Goal: Navigation & Orientation: Find specific page/section

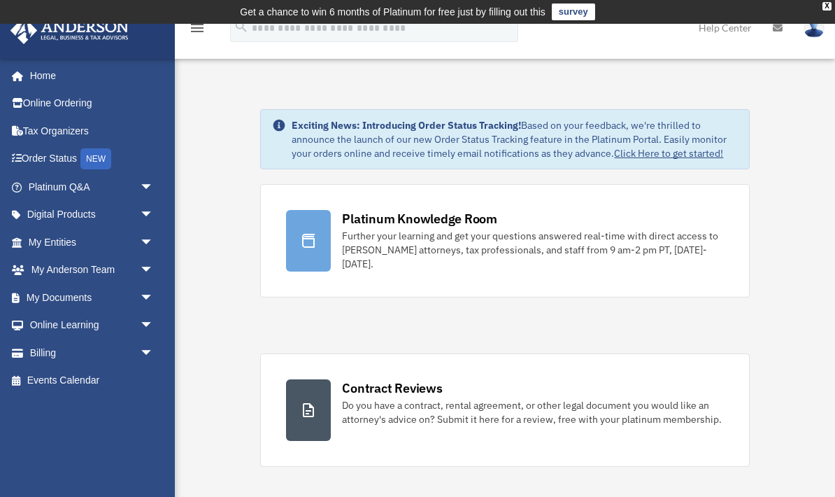
scroll to position [9, 0]
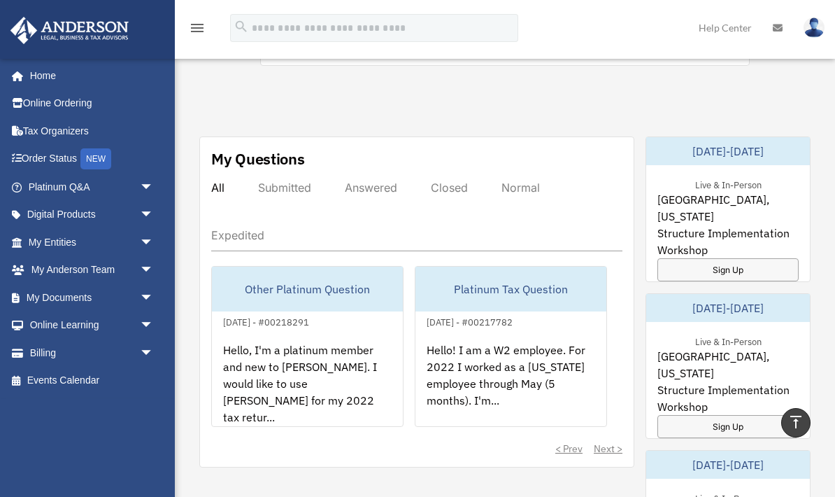
scroll to position [743, 0]
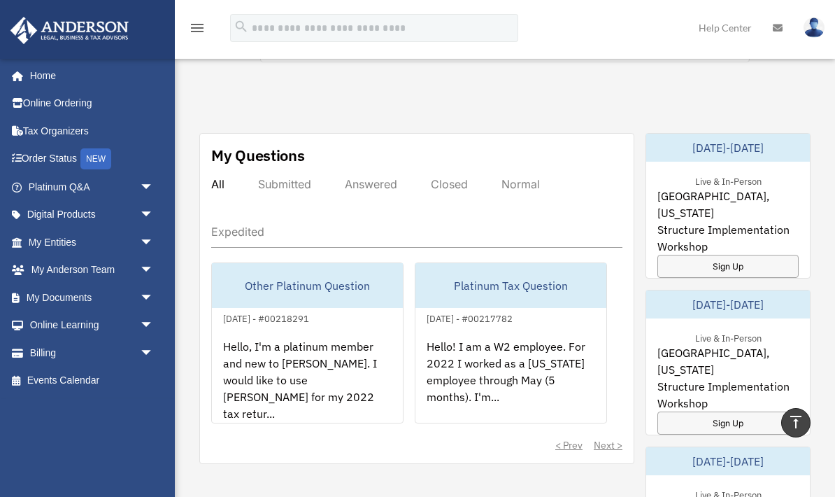
click at [57, 183] on link "Platinum Q&A arrow_drop_down" at bounding box center [92, 187] width 165 height 28
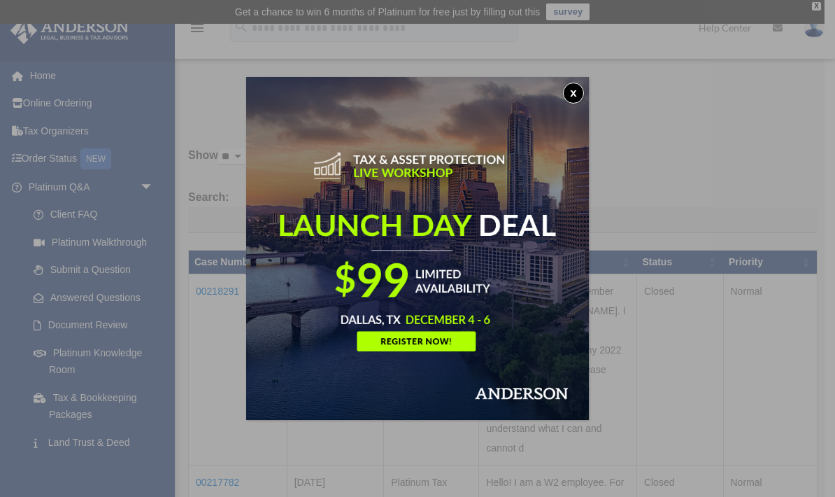
click at [581, 98] on button "x" at bounding box center [573, 93] width 21 height 21
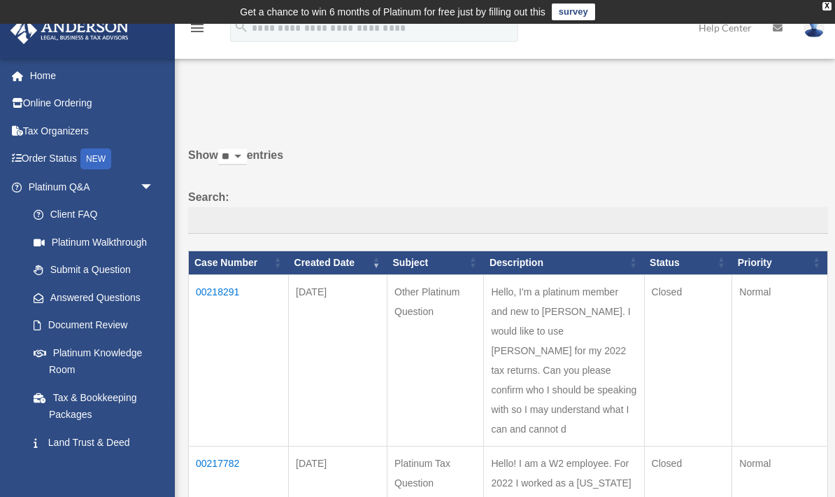
click at [107, 441] on link "Land Trust & Deed Forum" at bounding box center [94, 450] width 148 height 45
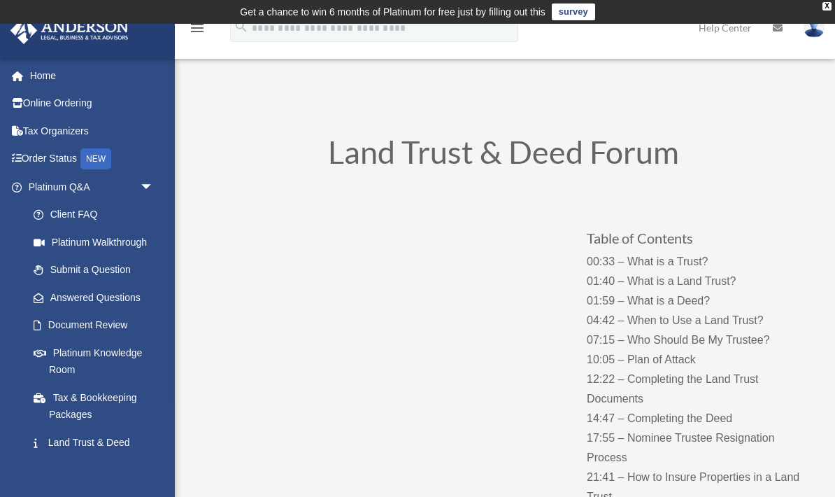
click at [85, 106] on link "Online Ordering" at bounding box center [92, 104] width 165 height 28
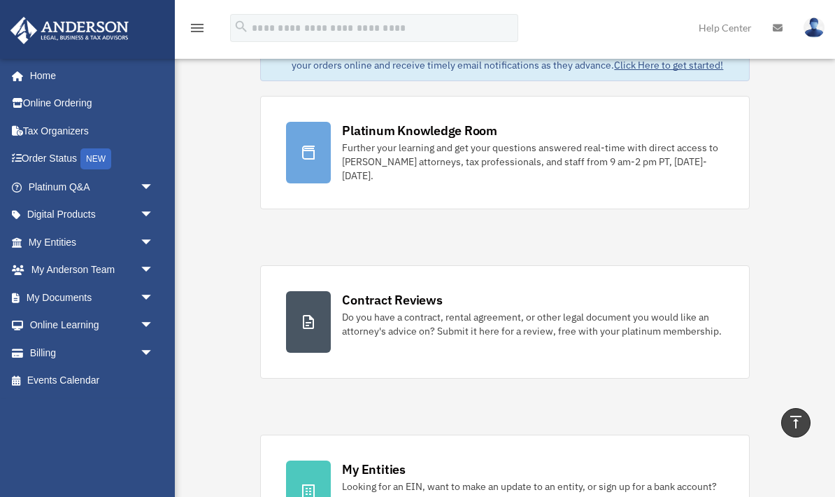
scroll to position [24, 0]
